Goal: Task Accomplishment & Management: Complete application form

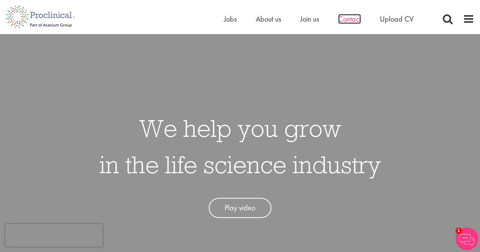
click at [344, 20] on span "Contact" at bounding box center [349, 19] width 23 height 10
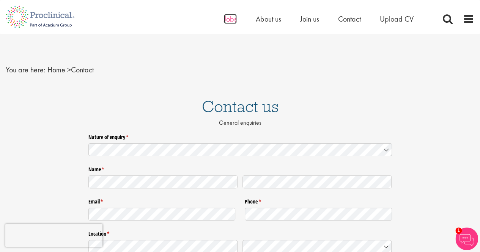
click at [231, 20] on span "Jobs" at bounding box center [230, 19] width 13 height 10
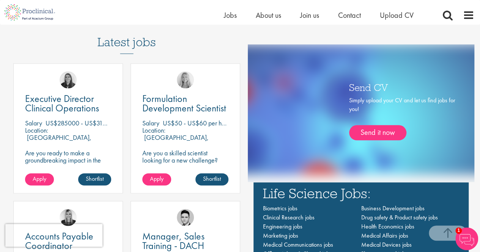
scroll to position [404, 0]
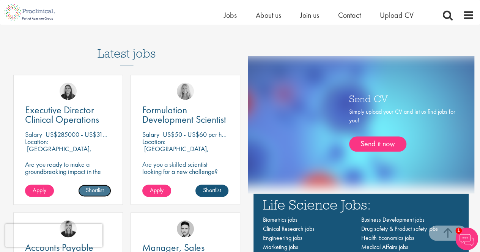
click at [92, 189] on link "Shortlist" at bounding box center [94, 191] width 33 height 12
click at [36, 190] on span "Apply" at bounding box center [40, 190] width 14 height 8
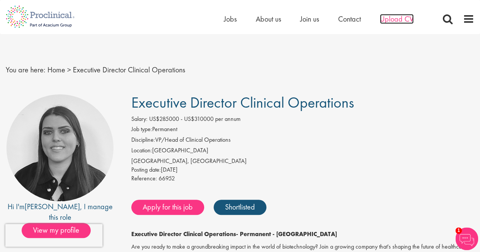
click at [399, 20] on span "Upload CV" at bounding box center [397, 19] width 34 height 10
